Goal: Task Accomplishment & Management: Use online tool/utility

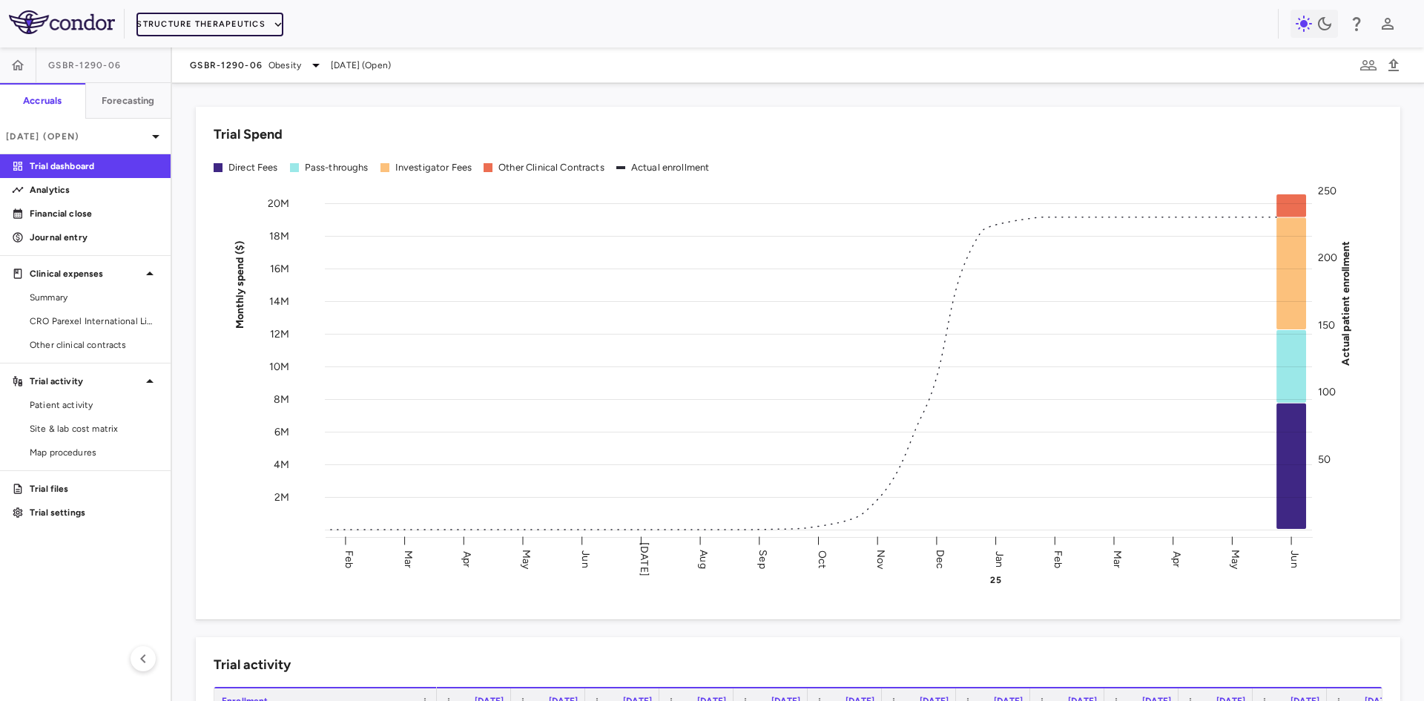
click at [240, 28] on button "Structure Therapeutics" at bounding box center [209, 25] width 147 height 24
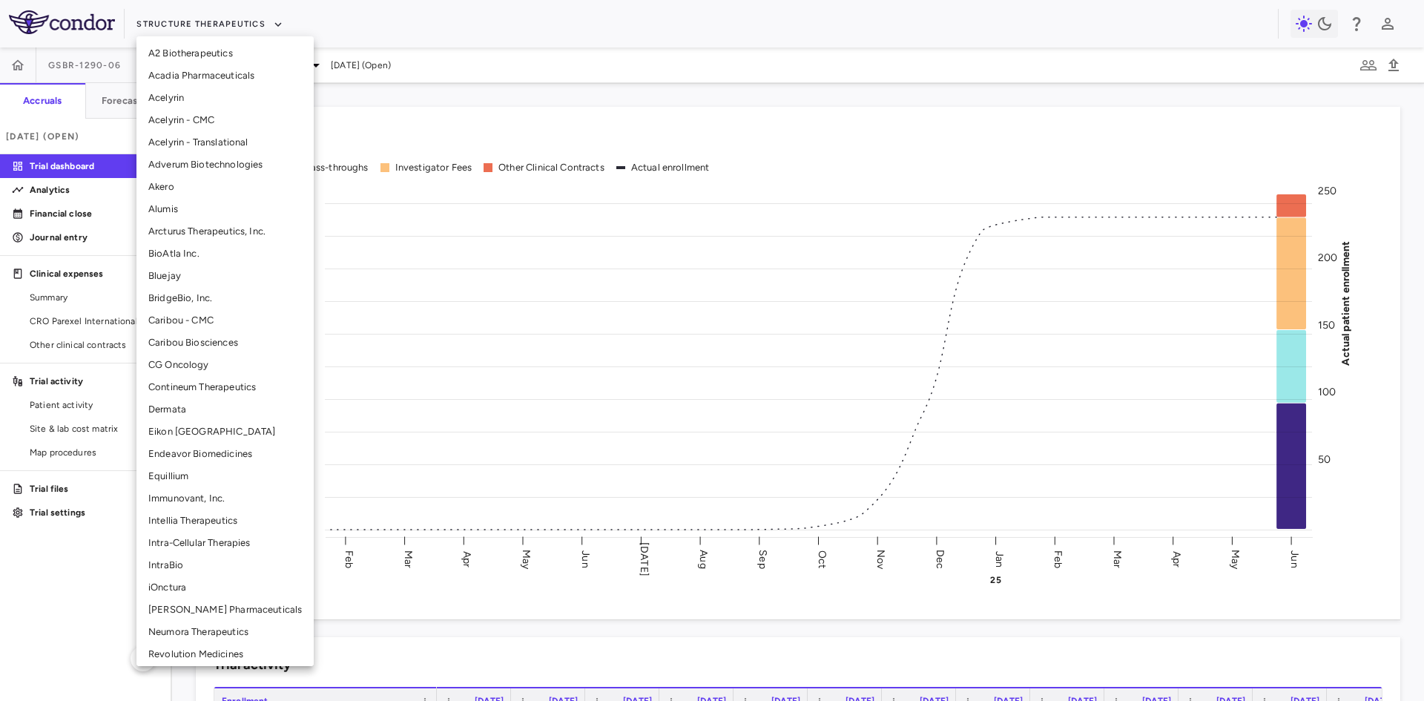
click at [197, 303] on li "BridgeBio, Inc." at bounding box center [224, 298] width 177 height 22
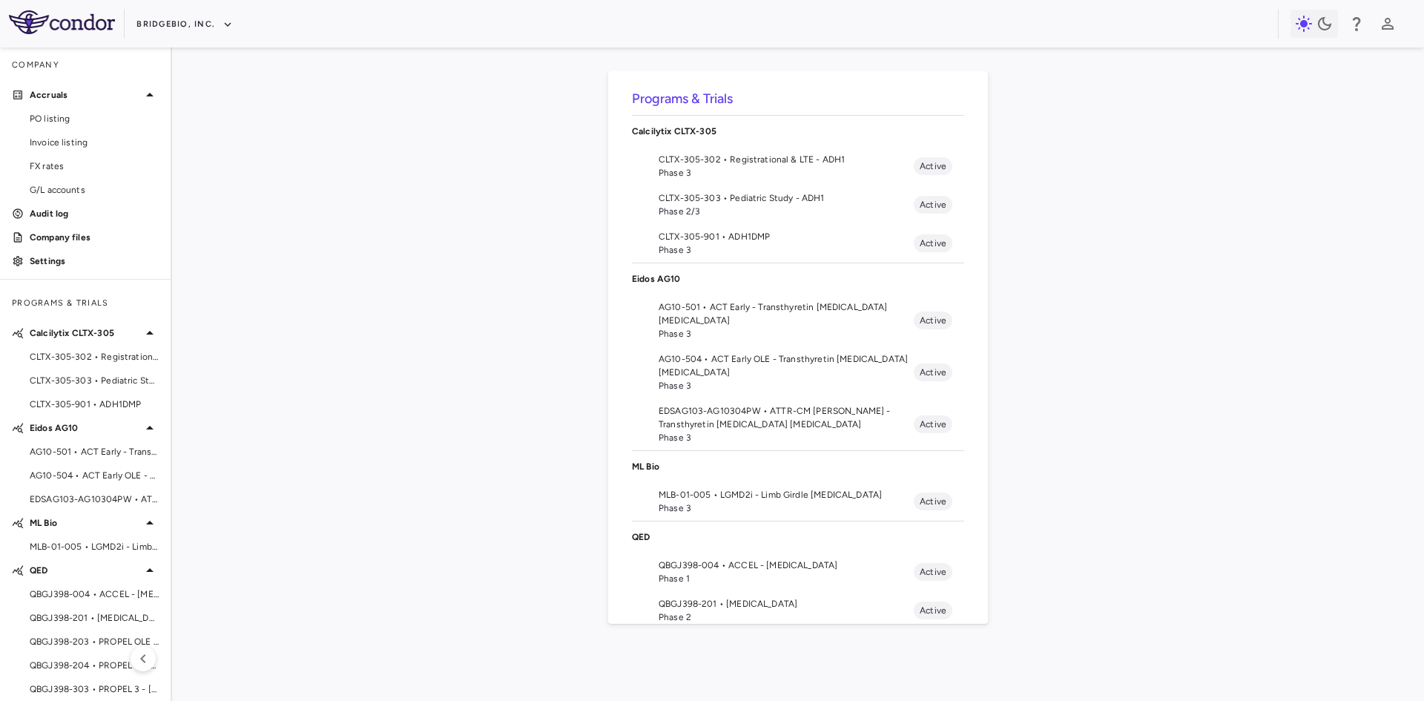
click at [718, 162] on span "CLTX-305-302 • Registrational & LTE - ADH1" at bounding box center [785, 159] width 255 height 13
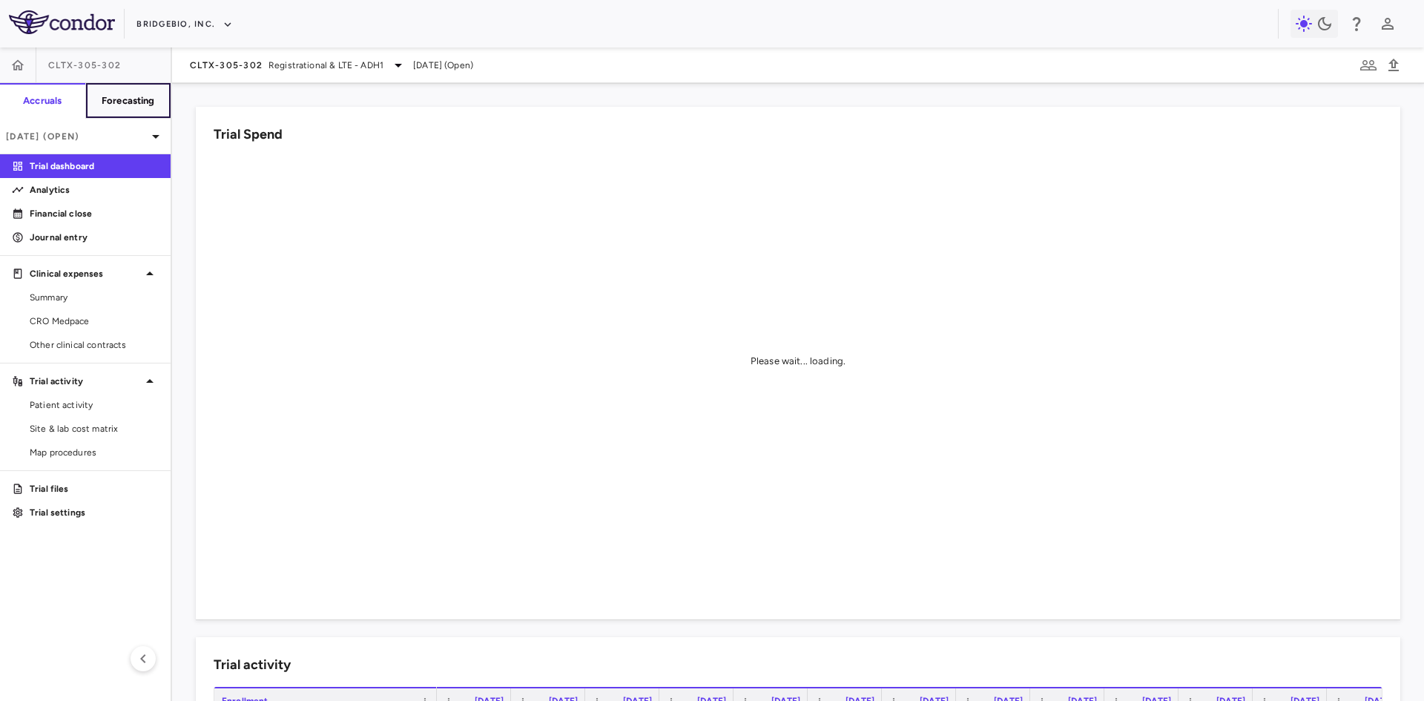
click at [116, 96] on h6 "Forecasting" at bounding box center [128, 100] width 53 height 13
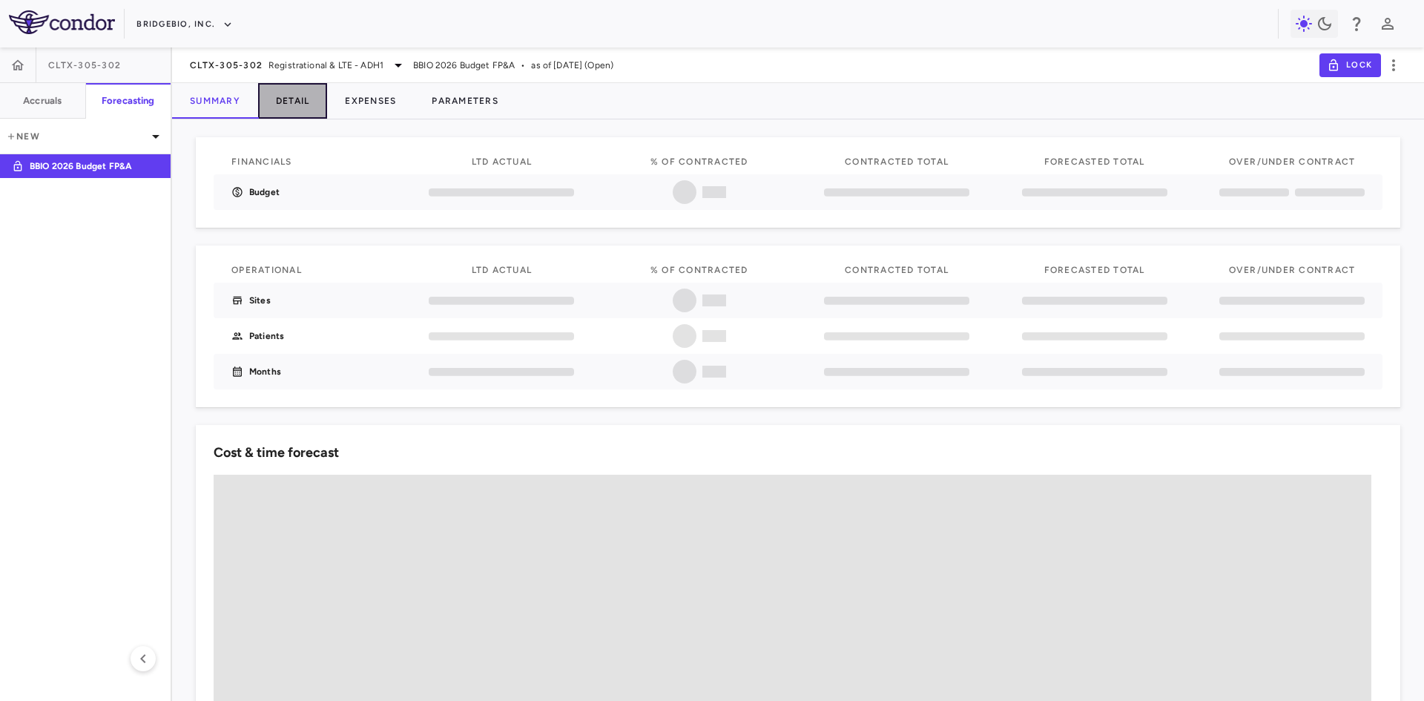
click at [307, 100] on button "Detail" at bounding box center [293, 101] width 70 height 36
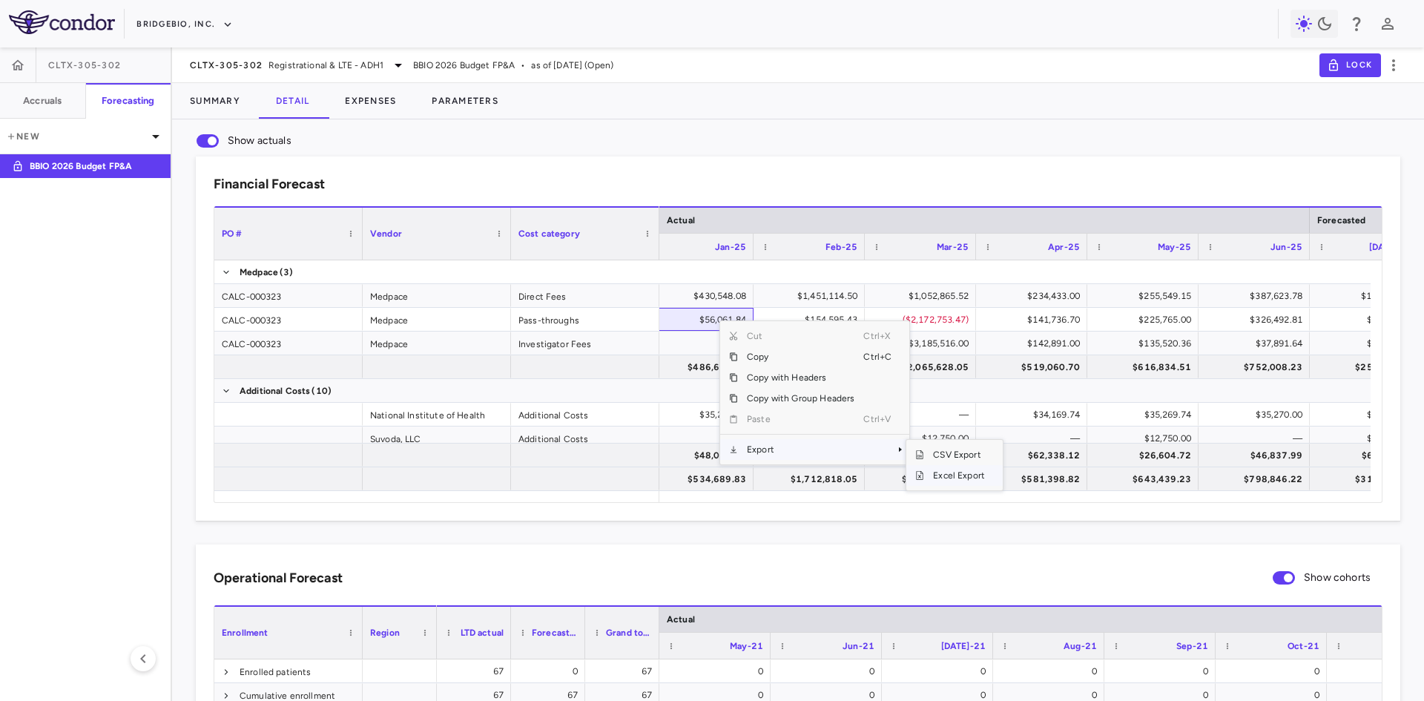
click at [945, 478] on span "Excel Export" at bounding box center [959, 475] width 70 height 21
